Goal: Information Seeking & Learning: Learn about a topic

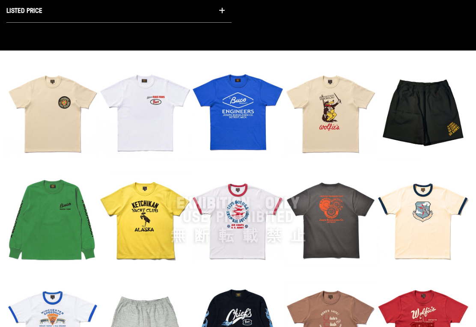
scroll to position [828, 0]
click at [424, 201] on img at bounding box center [237, 219] width 463 height 308
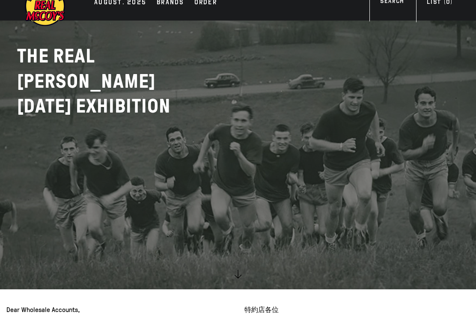
scroll to position [0, 0]
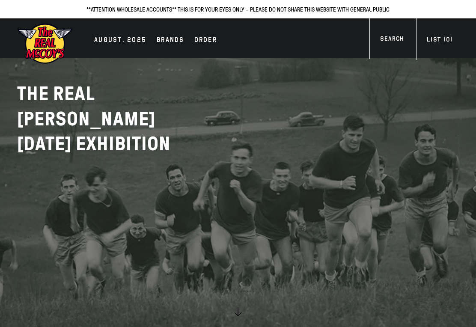
click at [49, 50] on img at bounding box center [45, 44] width 56 height 42
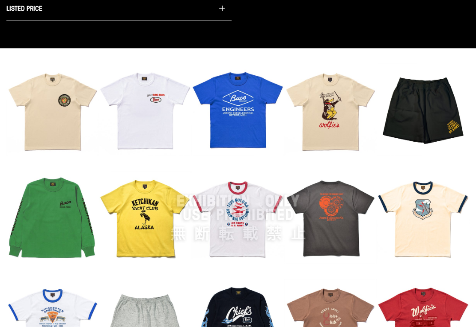
scroll to position [1043, 0]
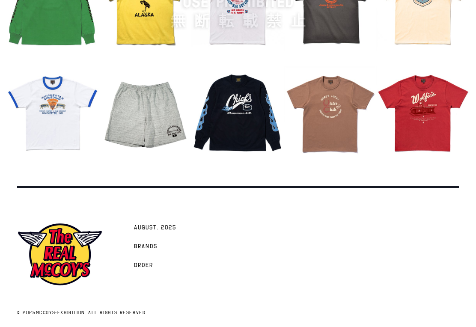
click at [166, 232] on span "AUGUST. 2025" at bounding box center [155, 228] width 42 height 9
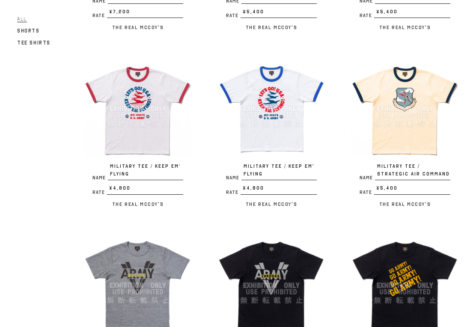
scroll to position [237, 0]
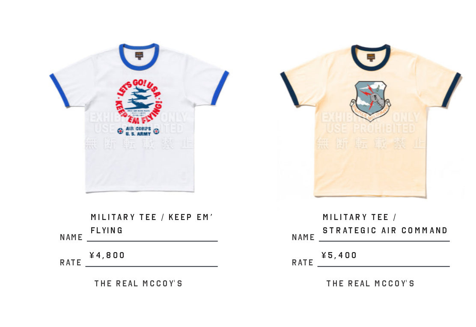
click at [351, 53] on img at bounding box center [405, 107] width 108 height 108
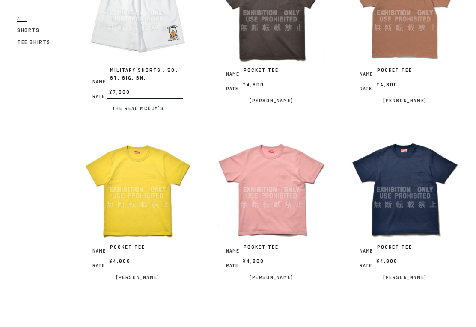
scroll to position [1213, 0]
click at [261, 326] on span "2" at bounding box center [262, 331] width 3 height 8
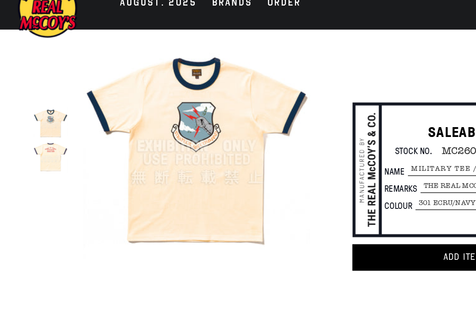
click at [35, 114] on img at bounding box center [46, 125] width 23 height 23
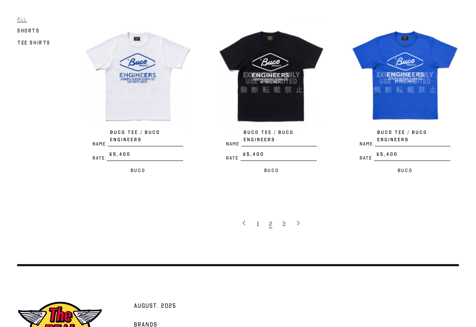
scroll to position [1384, 0]
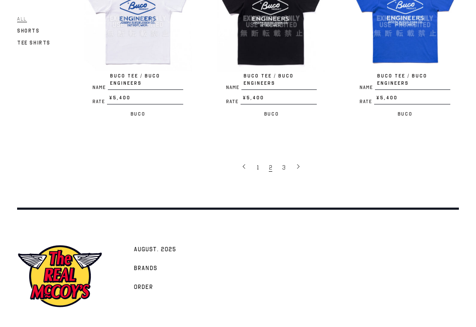
click at [286, 158] on link "3" at bounding box center [284, 166] width 13 height 17
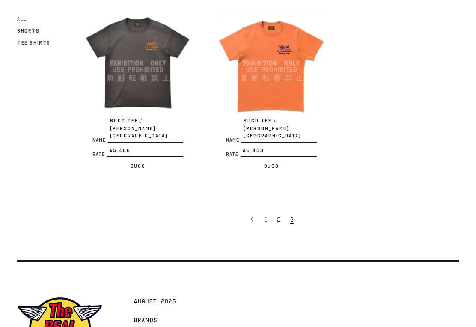
scroll to position [513, 0]
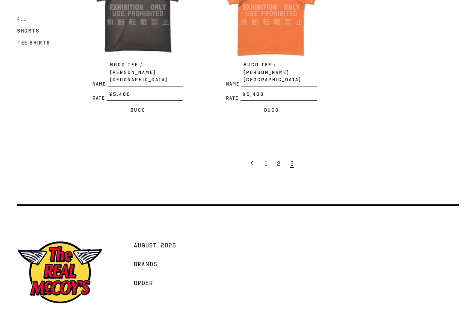
click at [281, 154] on link "2" at bounding box center [278, 162] width 13 height 17
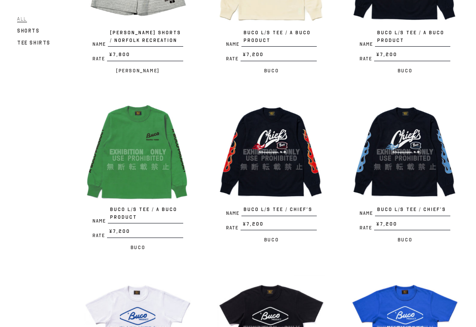
scroll to position [1072, 0]
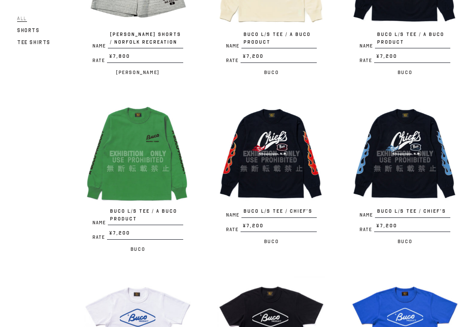
click at [284, 185] on img at bounding box center [271, 154] width 108 height 108
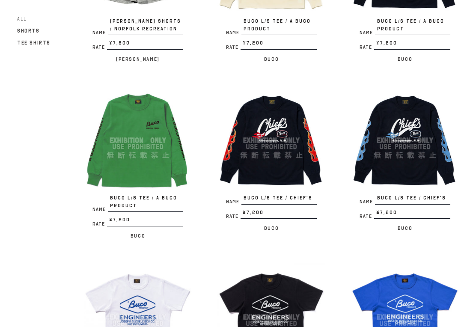
scroll to position [1051, 0]
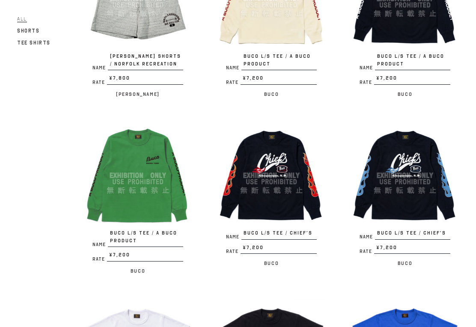
click at [417, 188] on img at bounding box center [405, 175] width 108 height 108
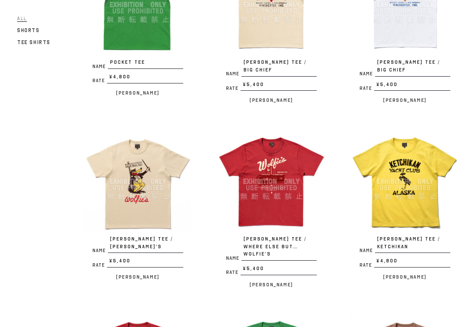
scroll to position [172, 0]
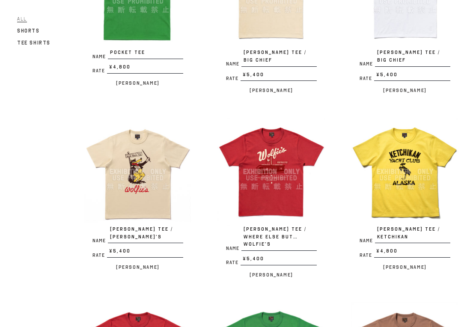
click at [155, 194] on img at bounding box center [138, 172] width 108 height 108
